Goal: Task Accomplishment & Management: Use online tool/utility

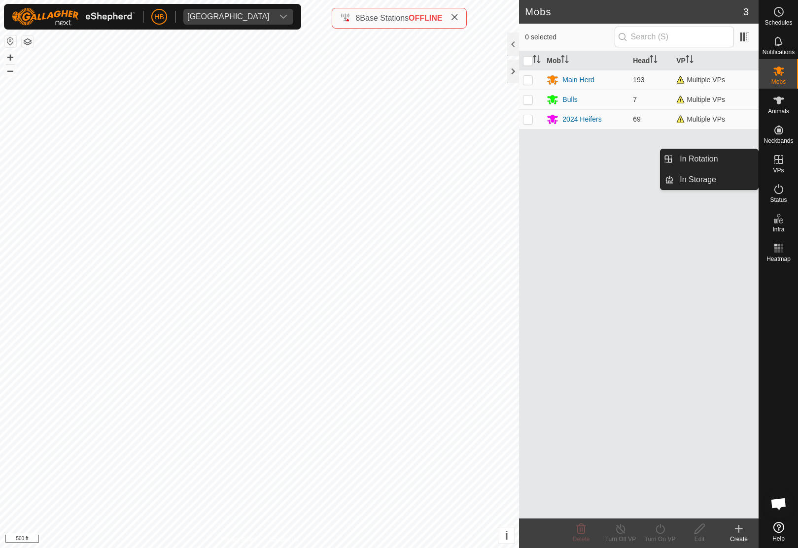
click at [712, 162] on span "In Rotation" at bounding box center [698, 159] width 38 height 12
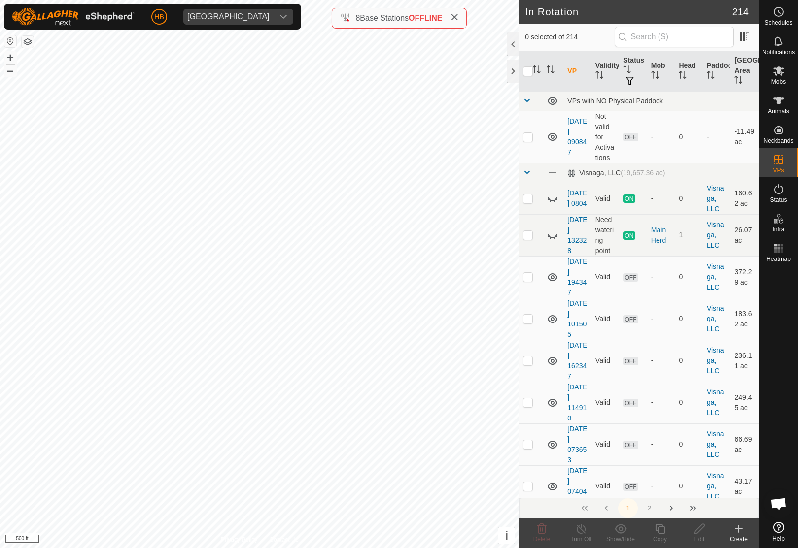
click at [685, 86] on th "Head" at bounding box center [689, 71] width 28 height 40
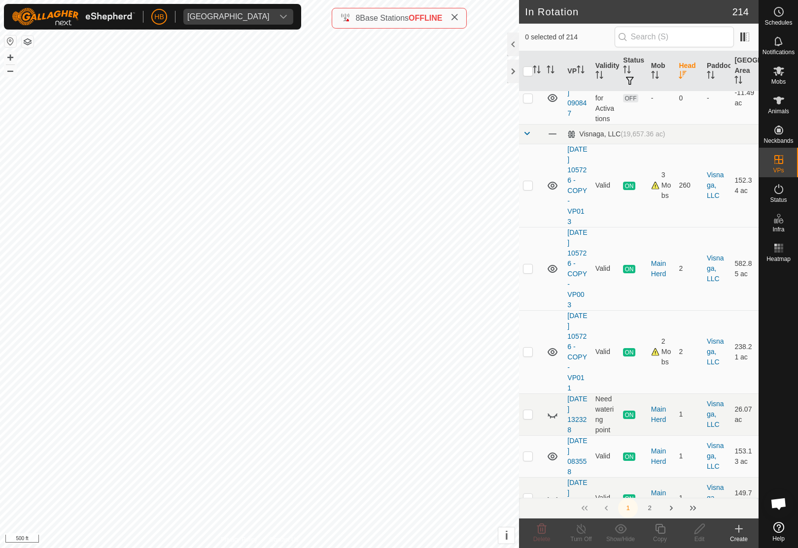
scroll to position [34, 0]
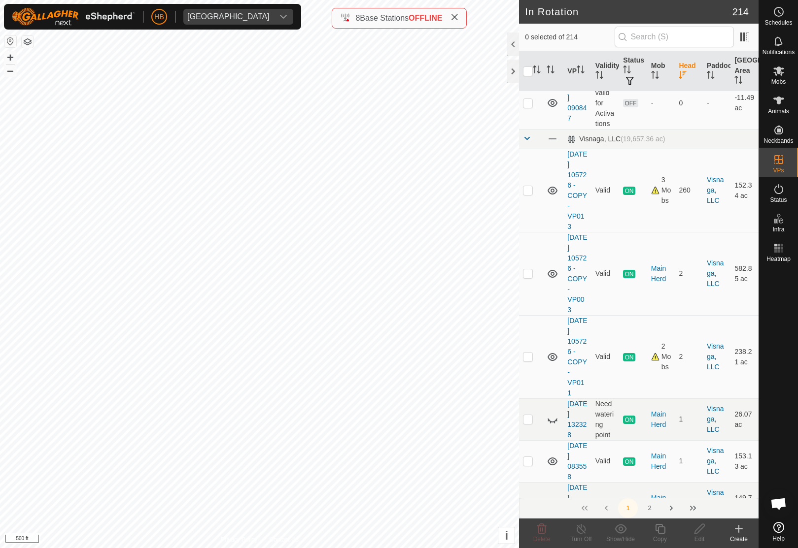
click at [521, 190] on td at bounding box center [531, 190] width 24 height 83
checkbox input "true"
click at [658, 539] on div "Copy" at bounding box center [659, 539] width 39 height 9
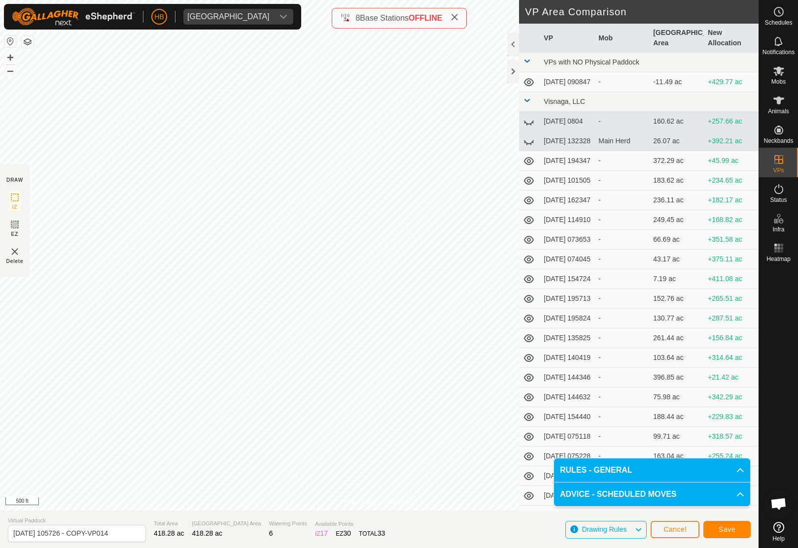
click at [717, 530] on button "Save" at bounding box center [726, 529] width 47 height 17
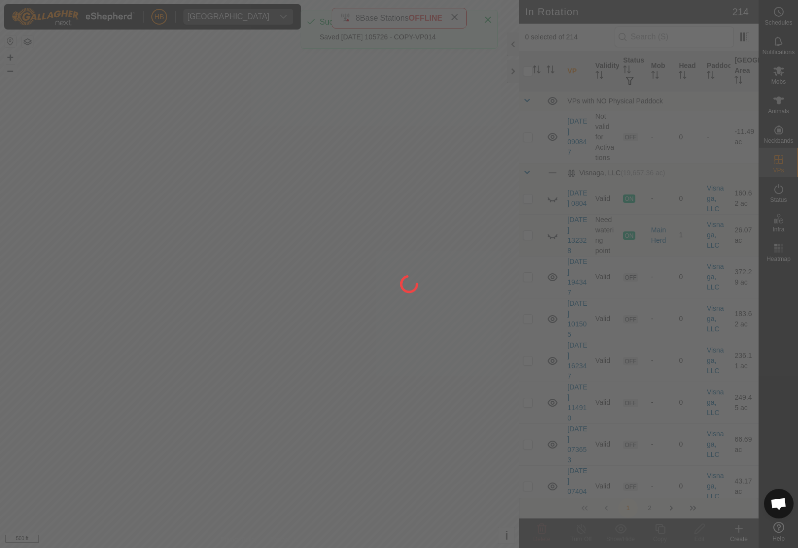
click at [777, 76] on div at bounding box center [399, 274] width 798 height 548
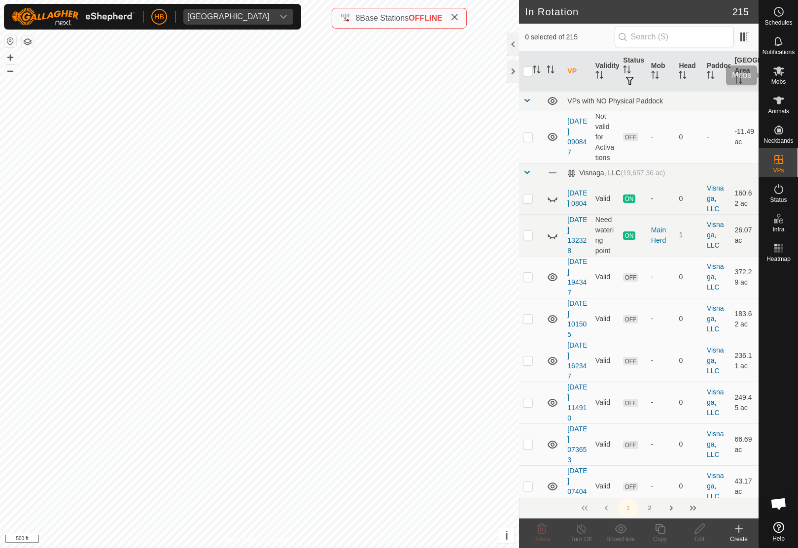
click at [787, 78] on es-mob-svg-icon at bounding box center [779, 71] width 18 height 16
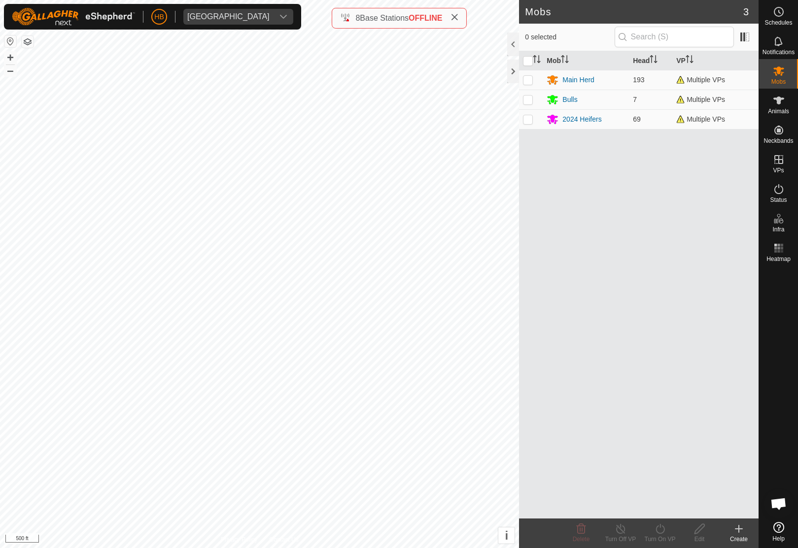
click at [524, 64] on input "checkbox" at bounding box center [528, 61] width 10 height 10
checkbox input "true"
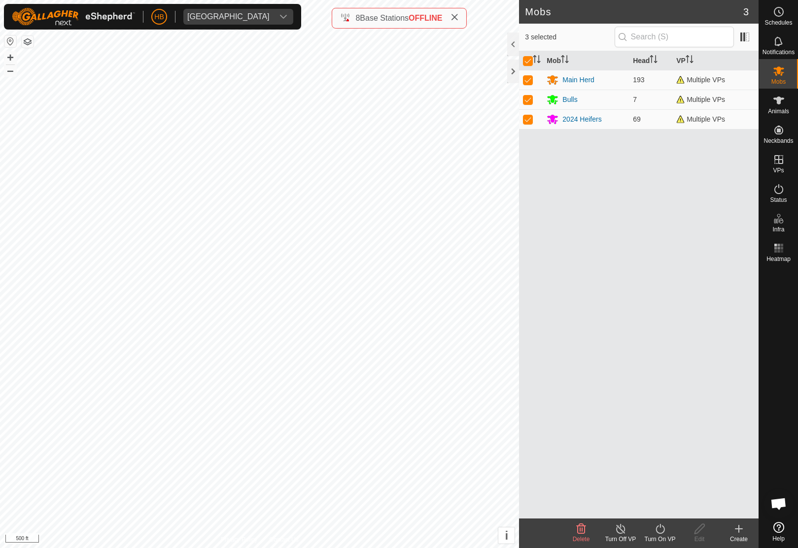
click at [666, 537] on div "Turn On VP" at bounding box center [659, 539] width 39 height 9
click at [673, 513] on link "Now" at bounding box center [690, 508] width 98 height 20
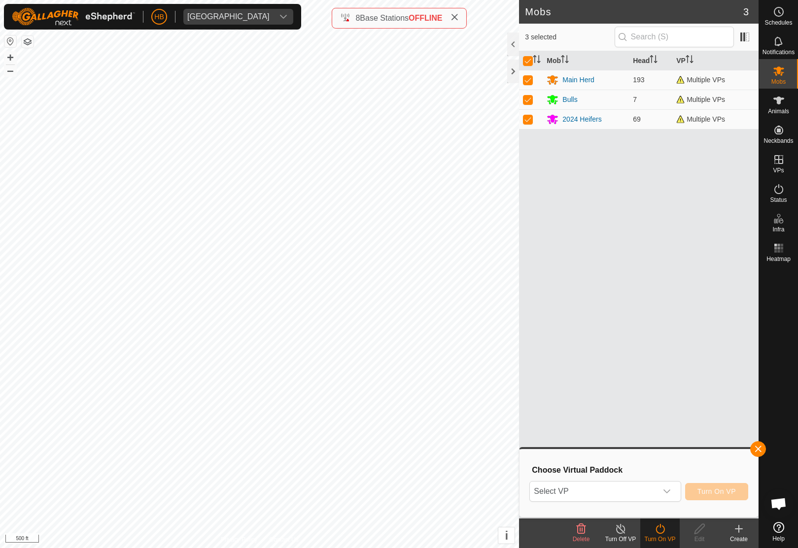
click at [632, 498] on span "Select VP" at bounding box center [593, 492] width 127 height 20
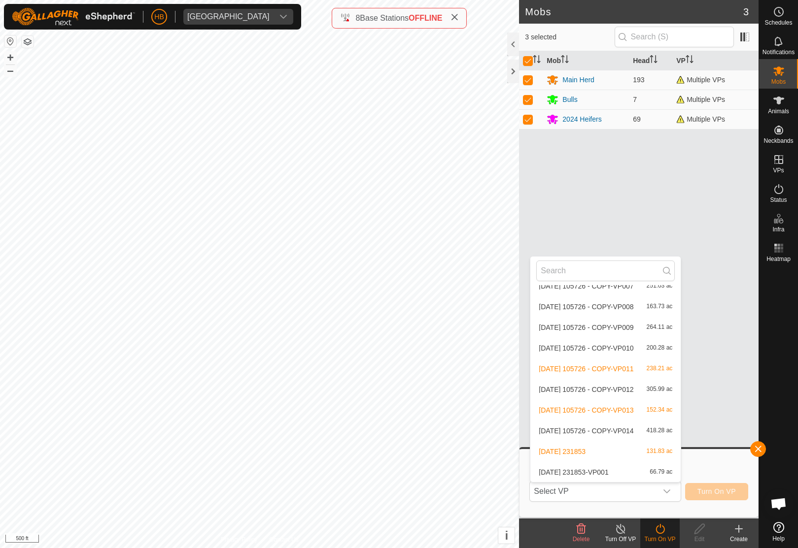
scroll to position [4403, 0]
click at [656, 429] on span "418.28 ac" at bounding box center [659, 431] width 26 height 7
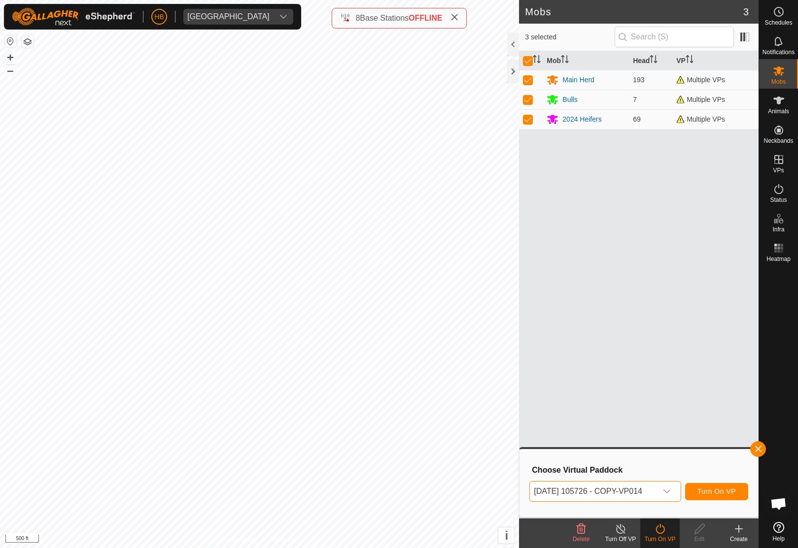
click at [730, 493] on span "Turn On VP" at bounding box center [716, 492] width 38 height 8
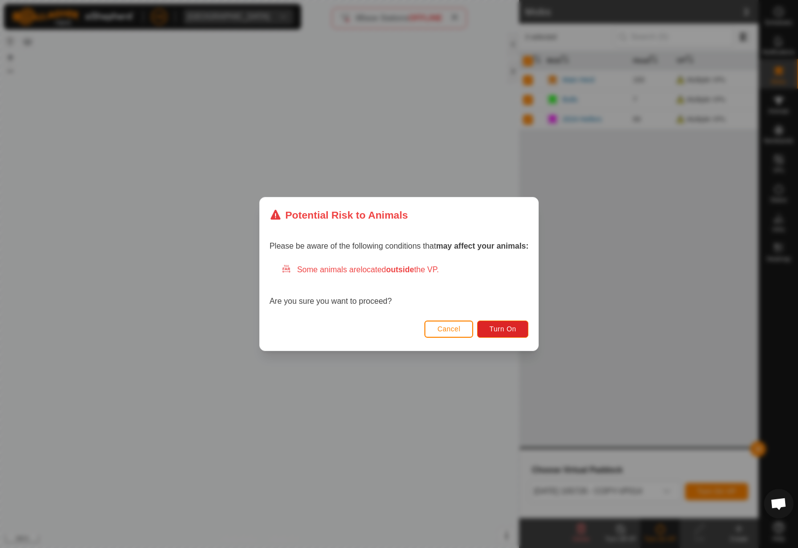
click at [501, 326] on span "Turn On" at bounding box center [502, 329] width 27 height 8
